Goal: Task Accomplishment & Management: Use online tool/utility

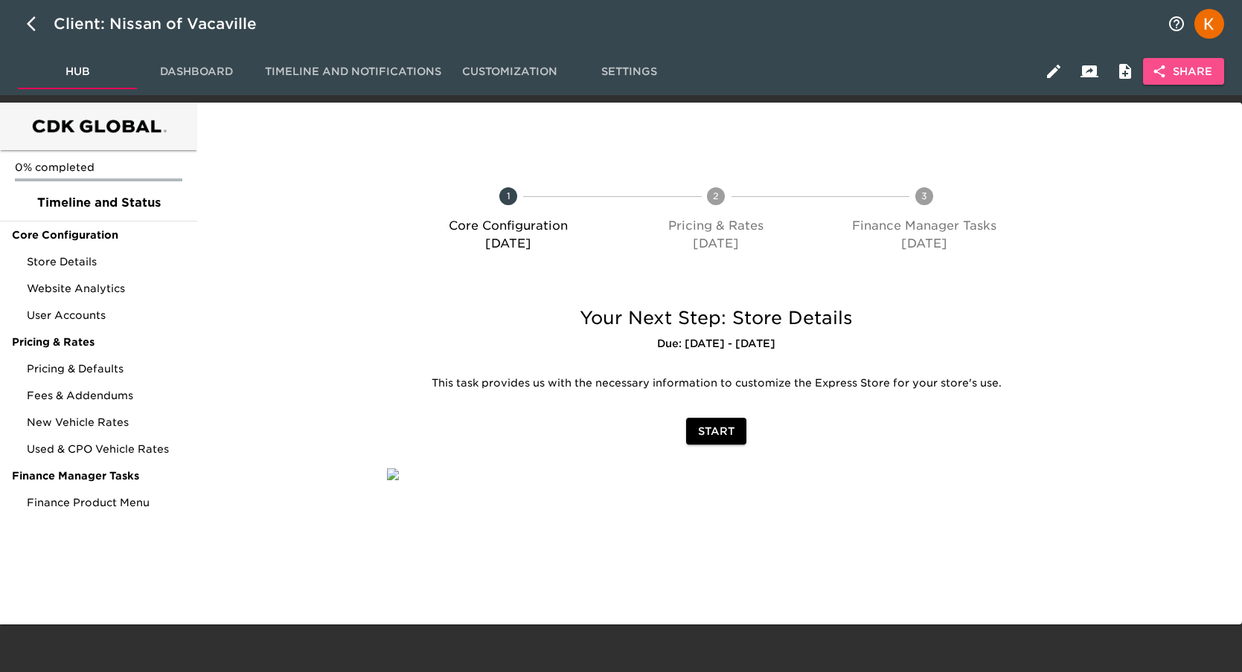
click at [1168, 75] on span "Share" at bounding box center [1183, 71] width 57 height 19
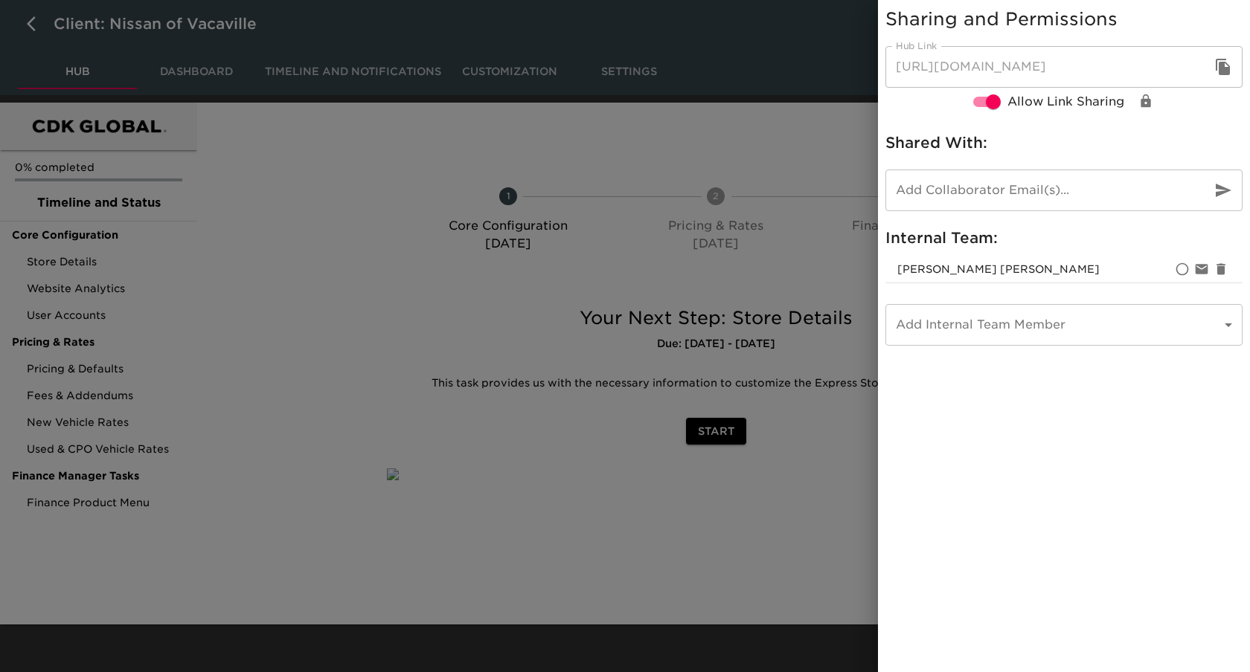
click at [792, 136] on div at bounding box center [625, 336] width 1250 height 672
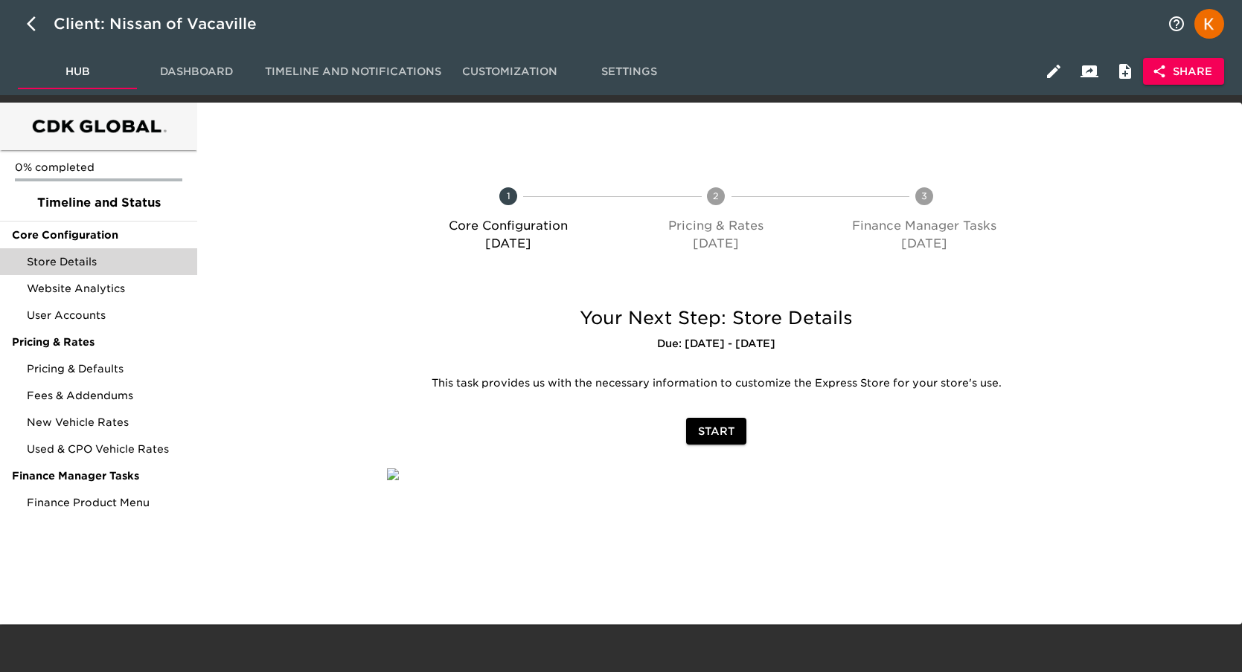
click at [68, 263] on span "Store Details" at bounding box center [106, 261] width 158 height 15
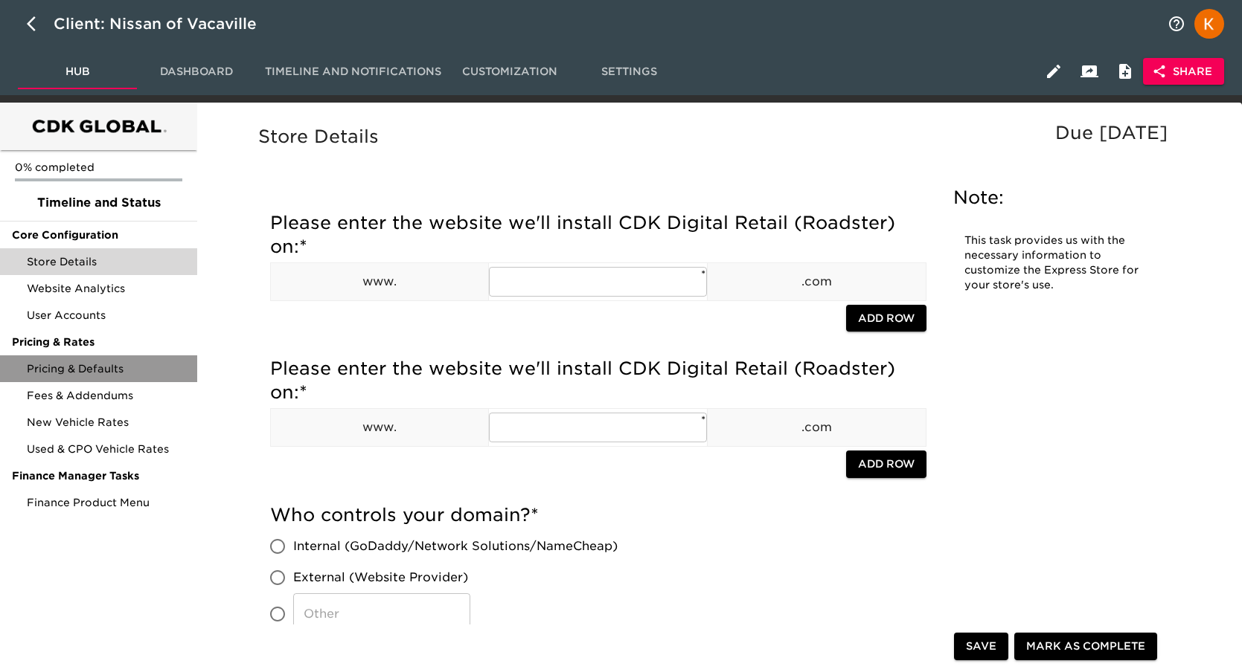
click at [97, 368] on span "Pricing & Defaults" at bounding box center [106, 369] width 158 height 15
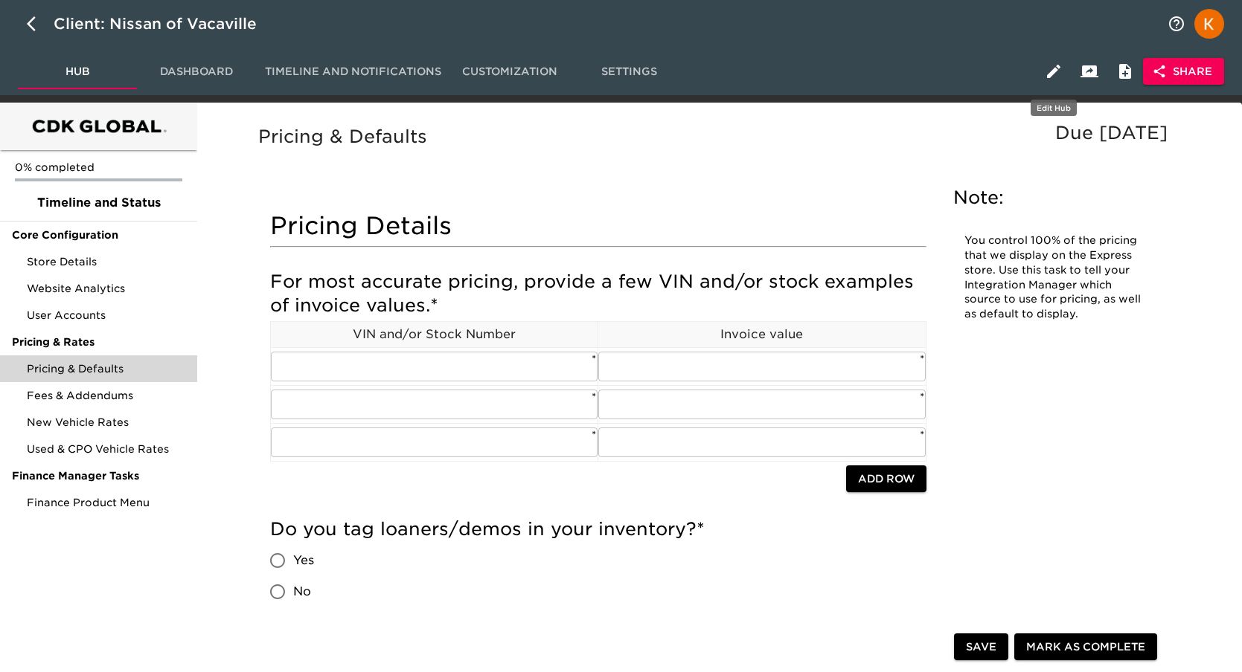
click at [1047, 72] on icon "button" at bounding box center [1053, 71] width 18 height 18
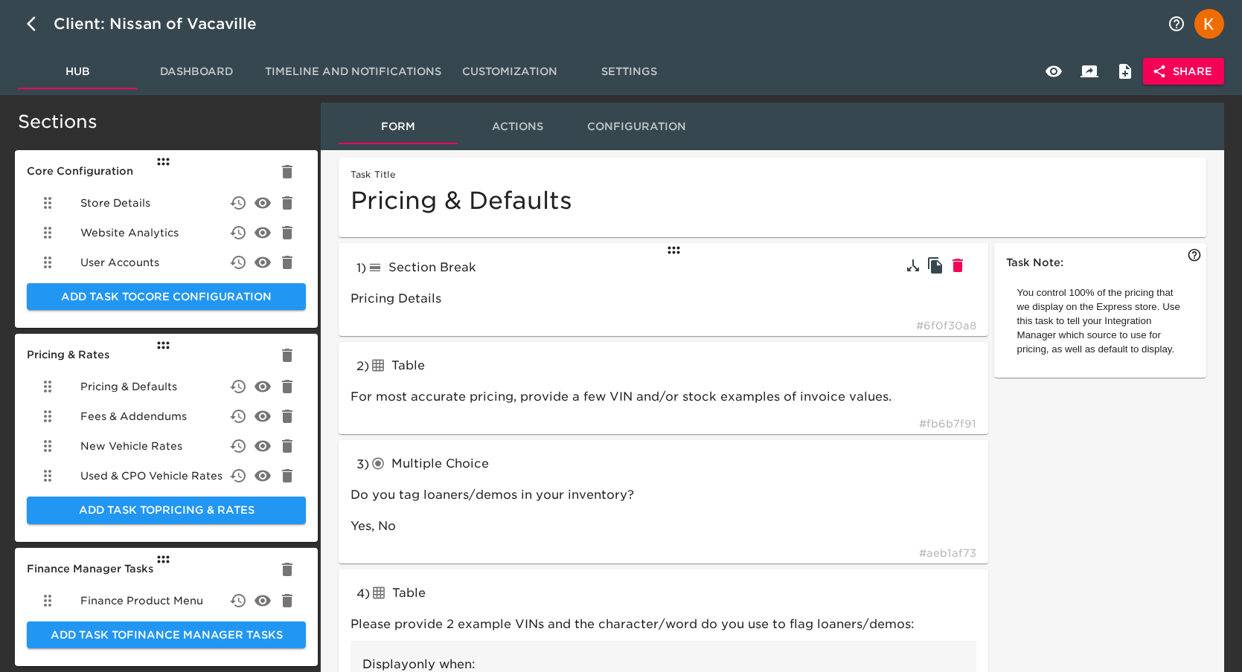
click at [528, 281] on div "1 ) Section Break lineBreak Pricing Details # 6f0f30a8" at bounding box center [662, 289] width 649 height 93
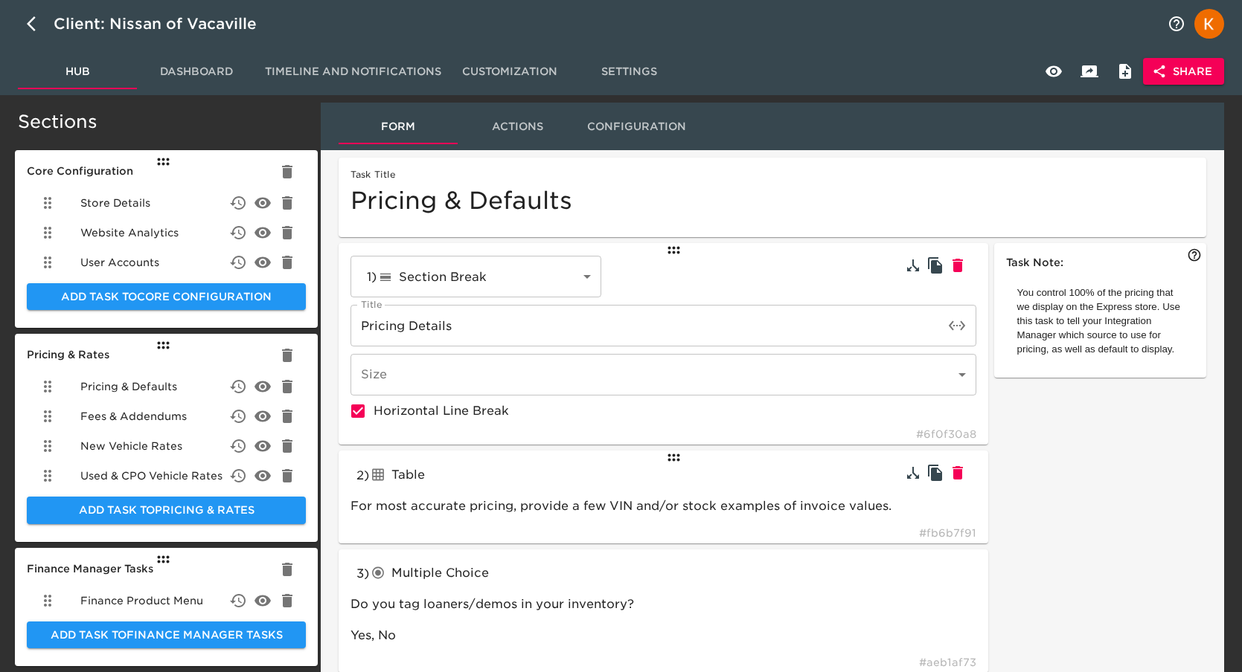
click at [586, 476] on div "Table" at bounding box center [478, 475] width 219 height 24
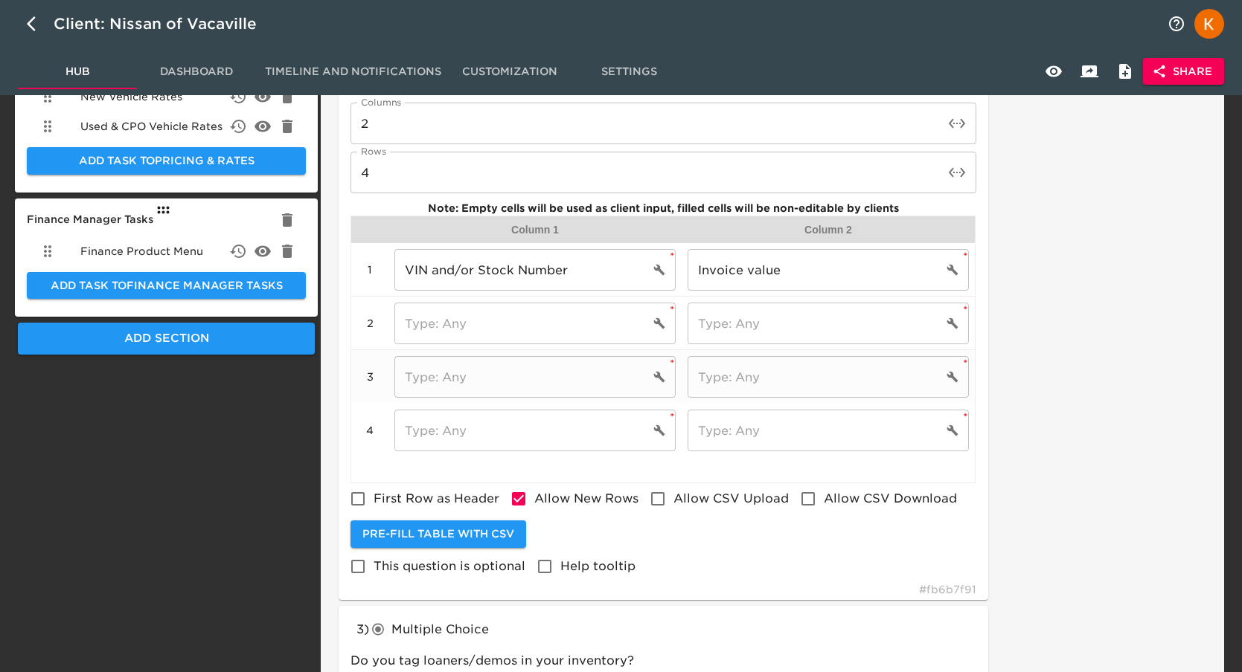
scroll to position [353, 0]
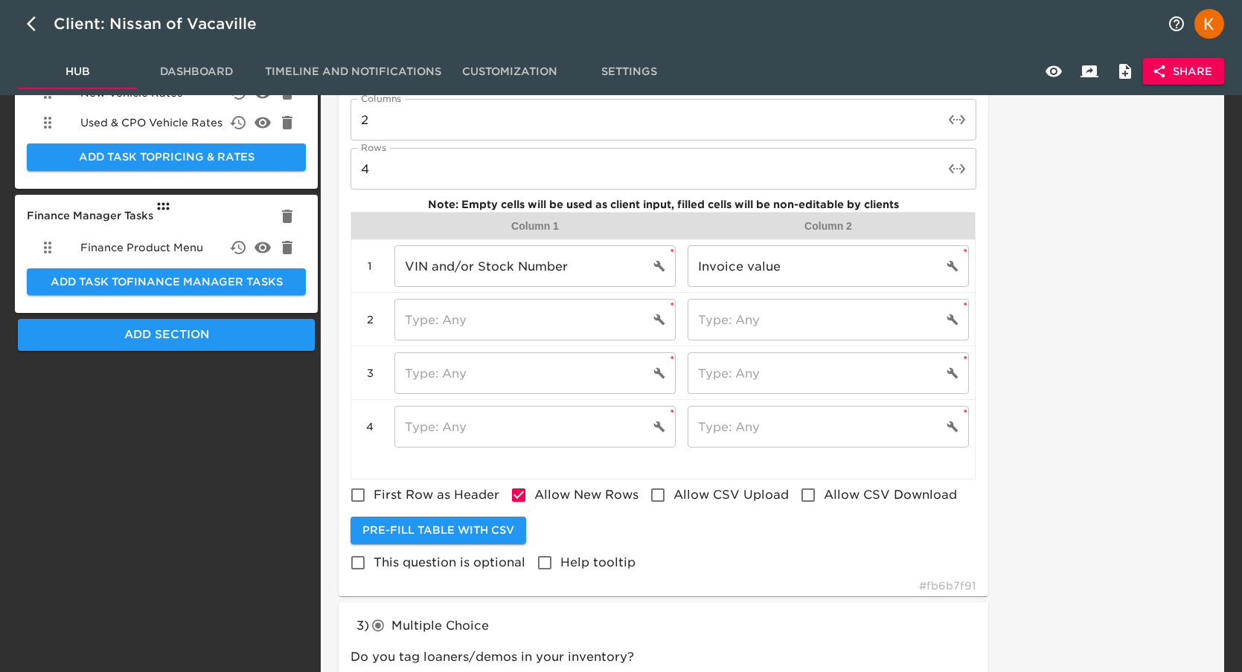
click at [858, 228] on div "Column 2" at bounding box center [827, 226] width 281 height 15
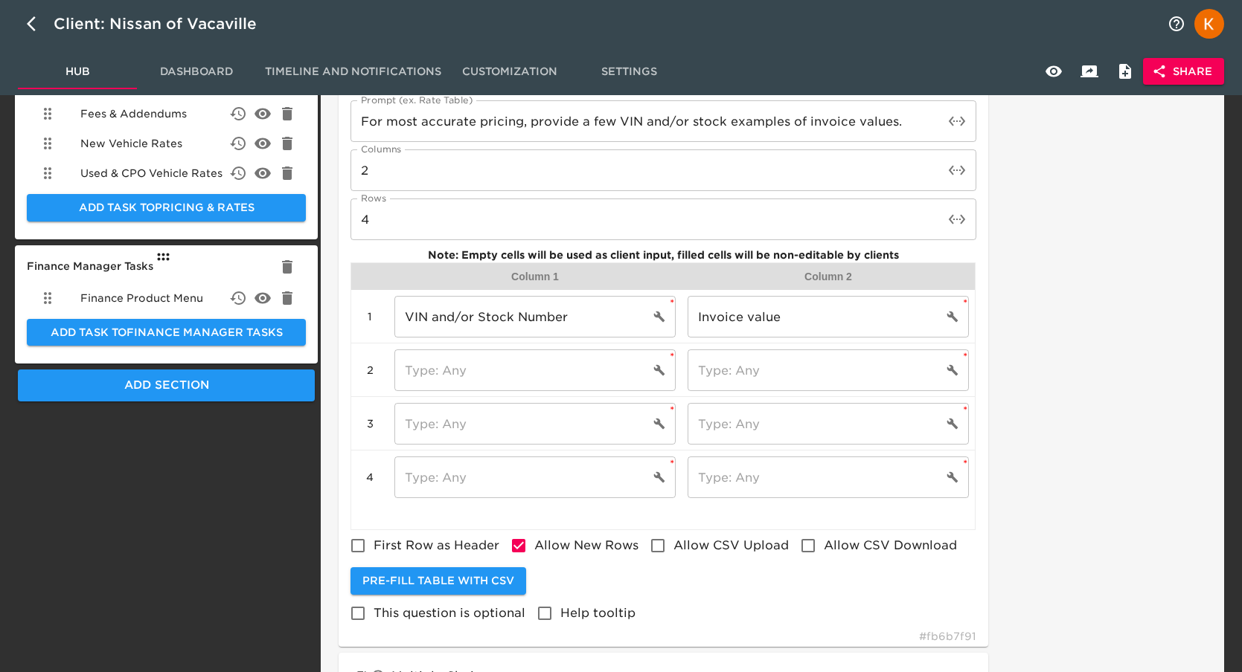
scroll to position [265, 0]
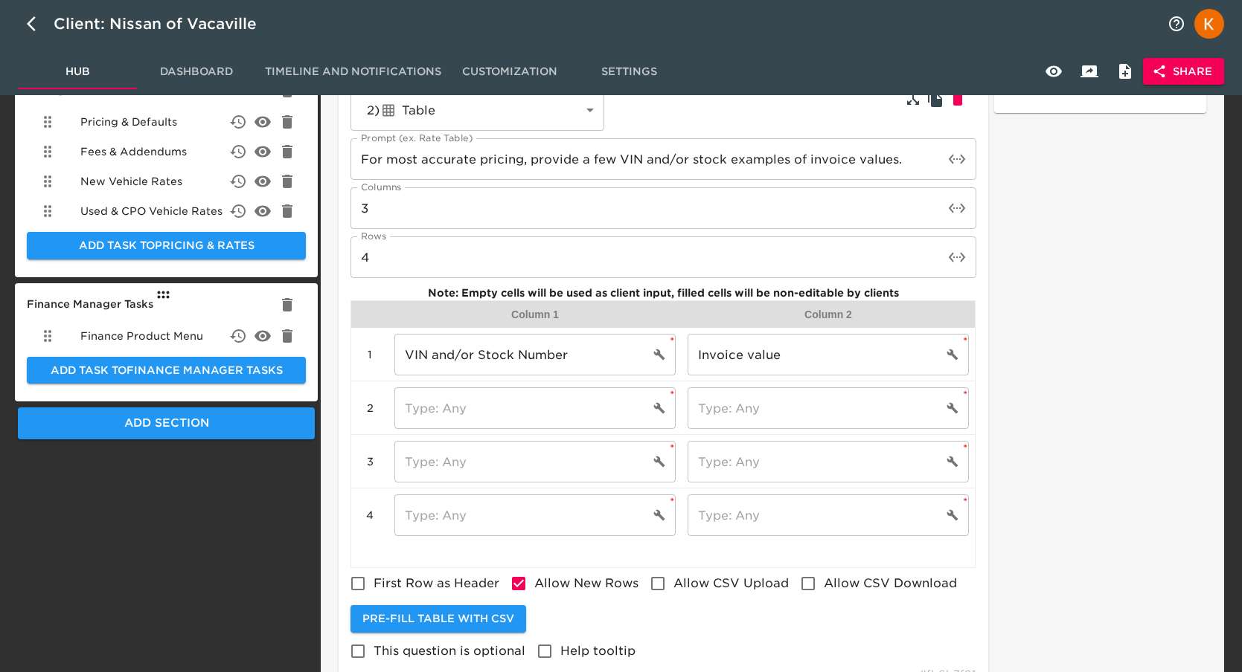
type input "3"
click at [937, 205] on input "3" at bounding box center [646, 208] width 593 height 42
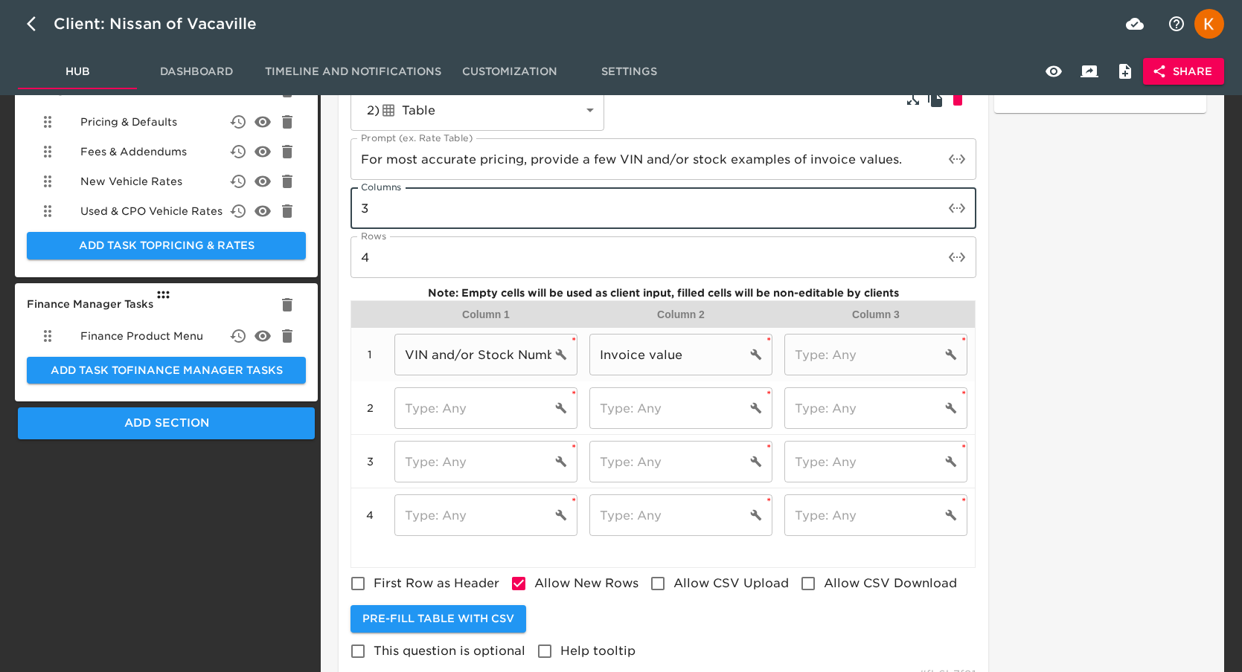
click at [872, 345] on input "text" at bounding box center [862, 355] width 157 height 42
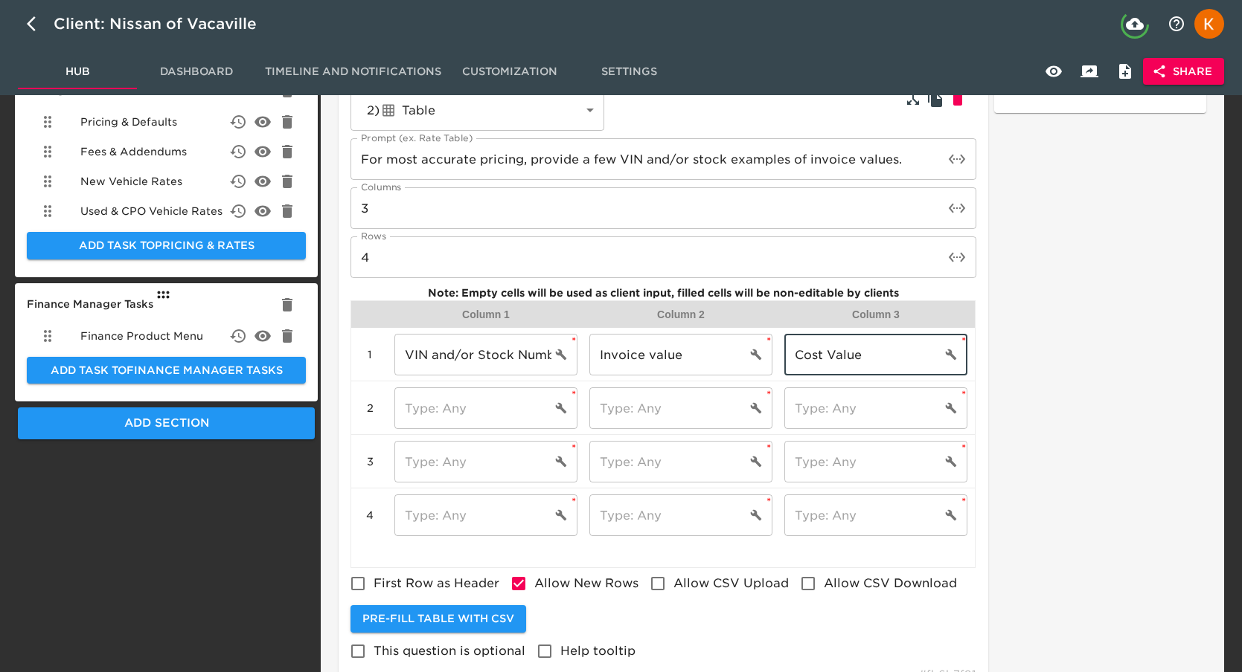
scroll to position [266, 0]
type input "Cost Value"
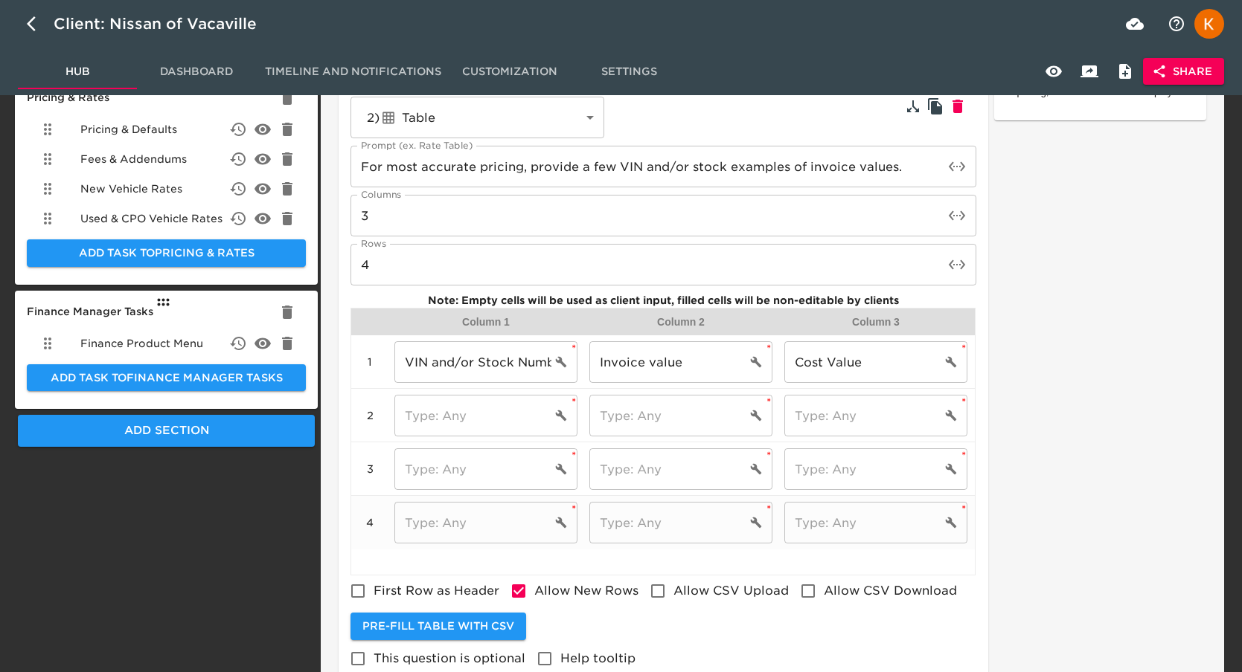
scroll to position [250, 0]
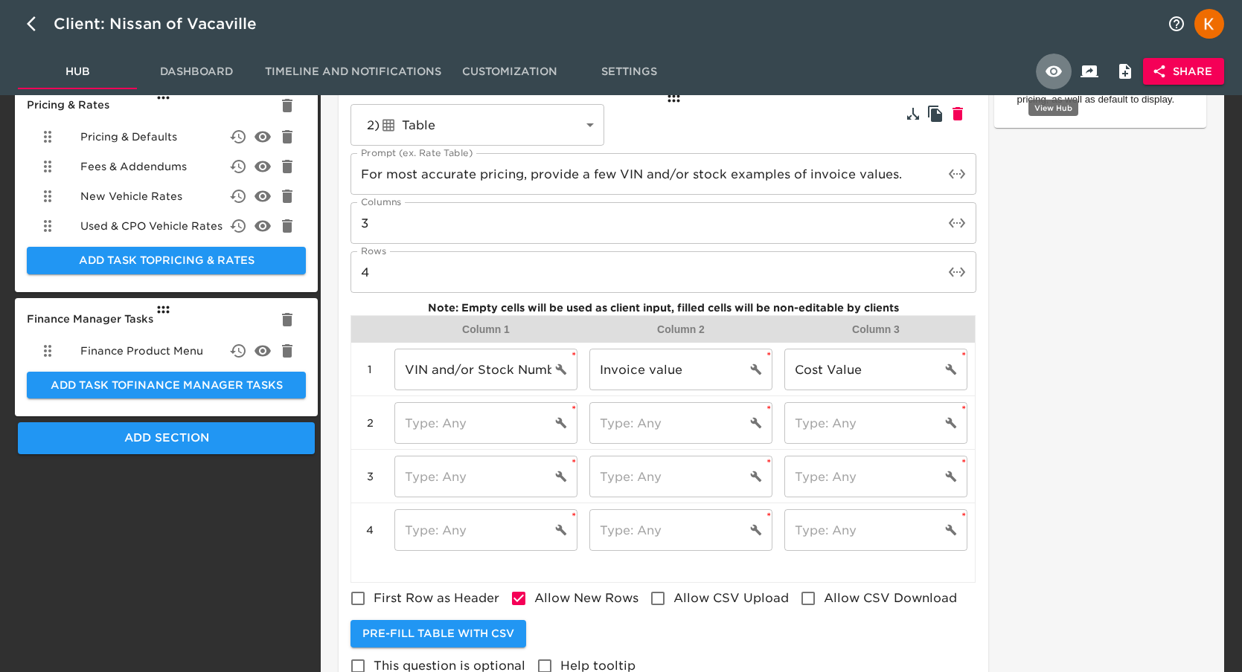
click at [1045, 73] on icon "button" at bounding box center [1053, 71] width 18 height 18
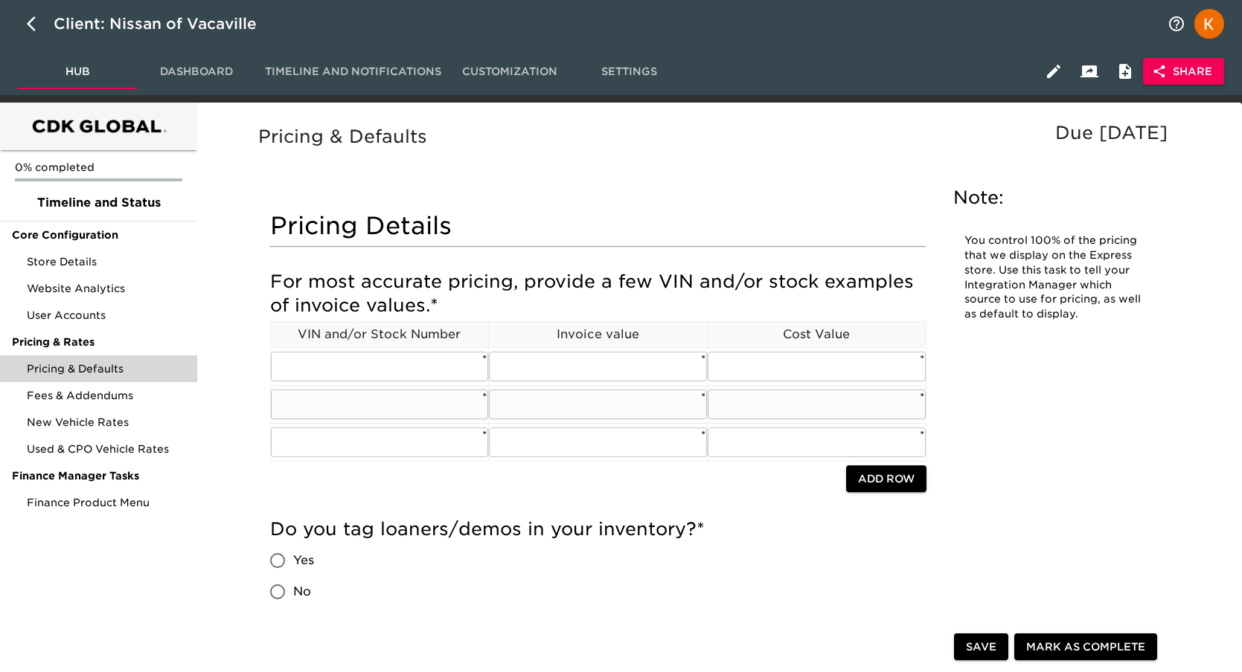
scroll to position [1, 0]
